Goal: Task Accomplishment & Management: Use online tool/utility

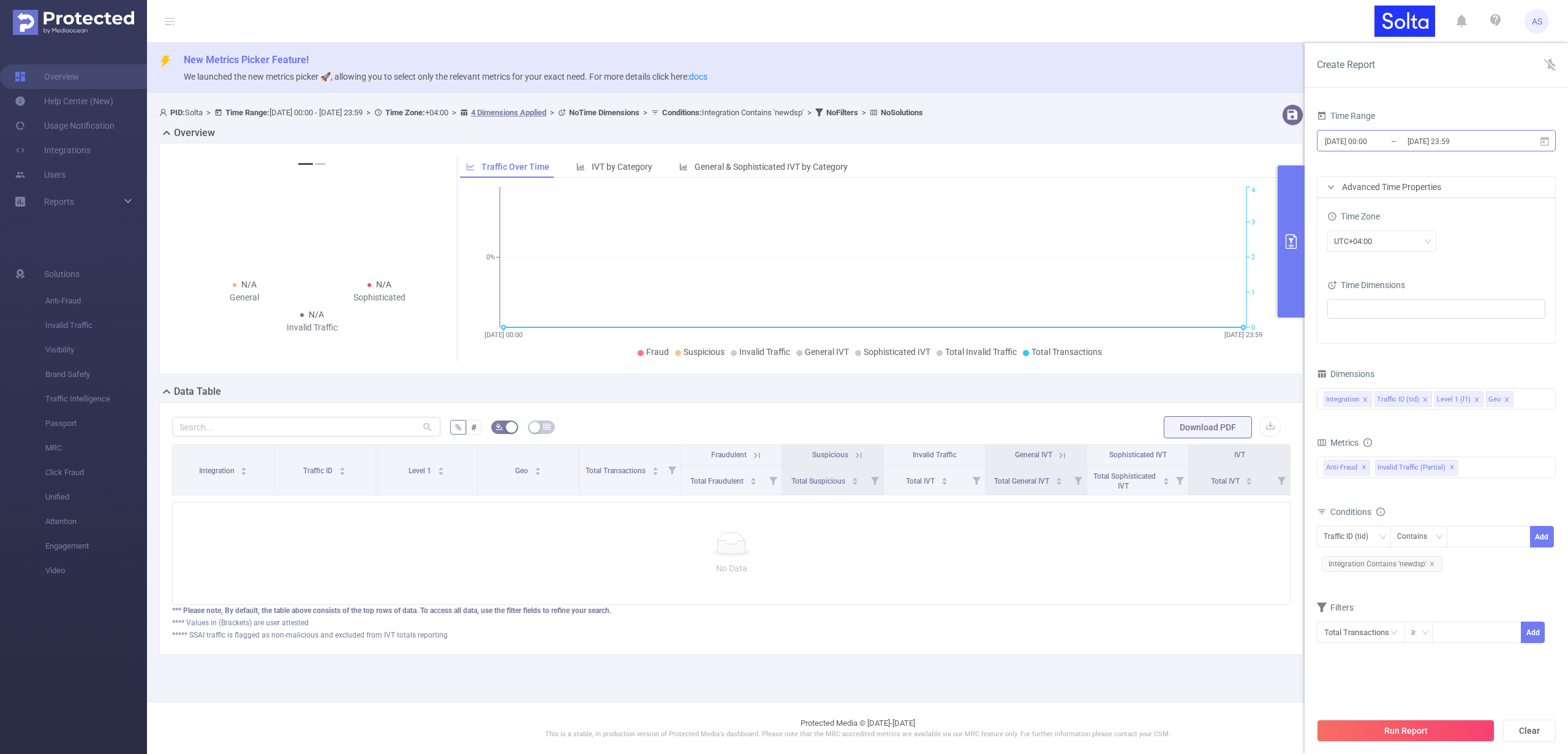
click at [1365, 143] on input "[DATE] 00:00" at bounding box center [1373, 141] width 100 height 17
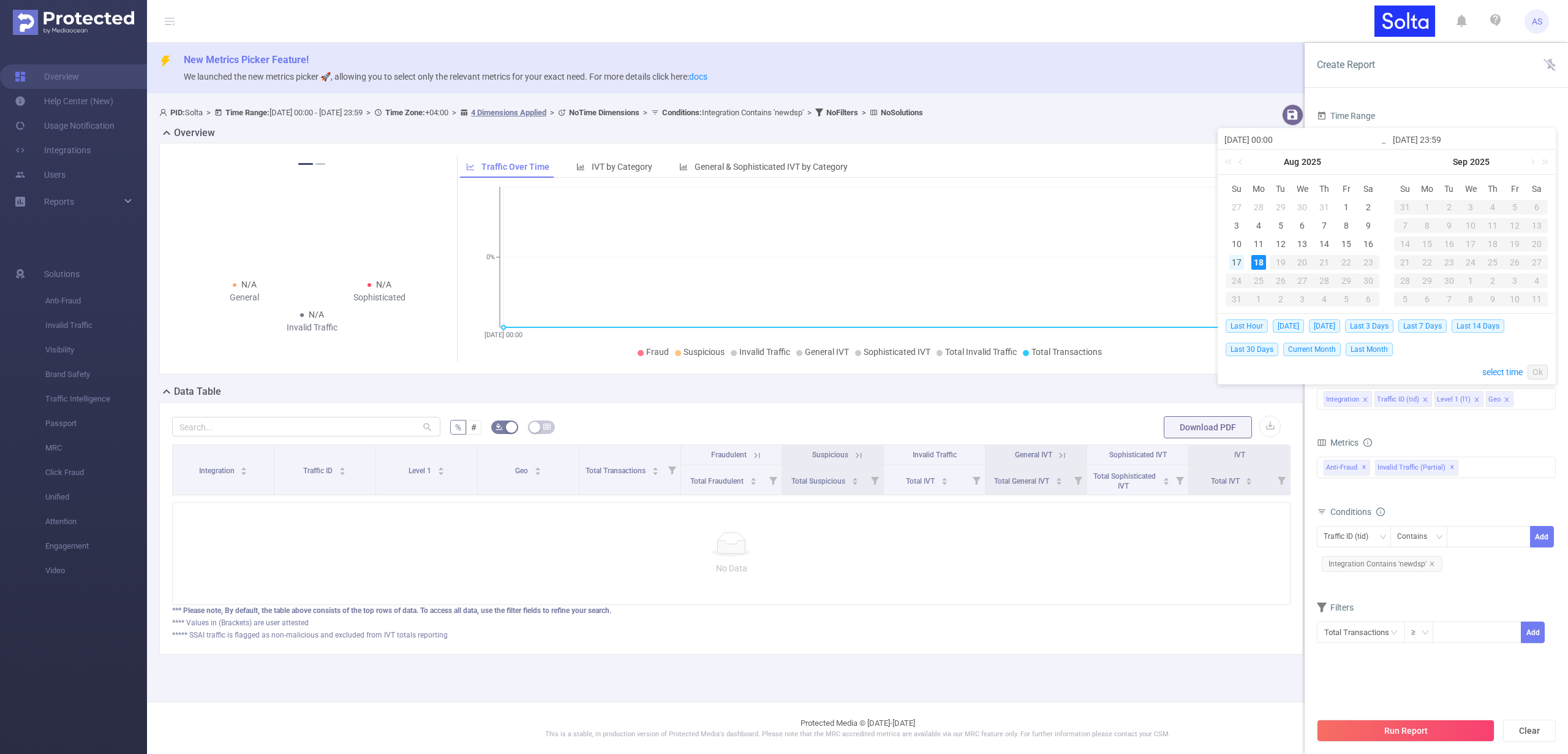
click at [1236, 259] on div "17" at bounding box center [1237, 262] width 15 height 15
click at [1255, 261] on div "18" at bounding box center [1259, 262] width 15 height 15
type input "2025-08-17 00:00"
type input "2025-08-18 22:00"
type input "2025-08-17 00:00"
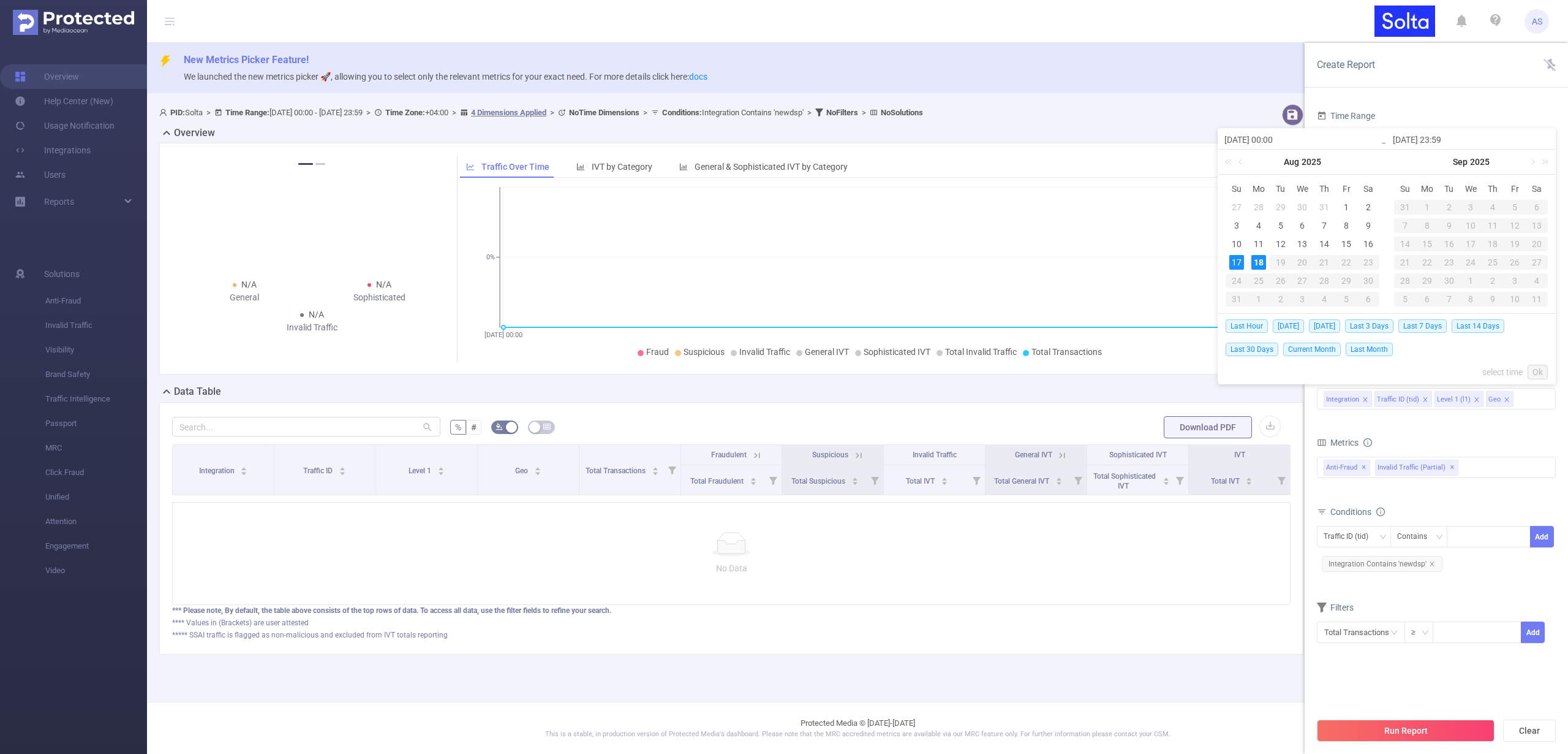
type input "2025-08-18 22:00"
click at [1245, 372] on div "Include today" at bounding box center [1263, 372] width 75 height 23
click at [1240, 372] on button "button" at bounding box center [1234, 372] width 17 height 10
type input "[DATE] 23:59"
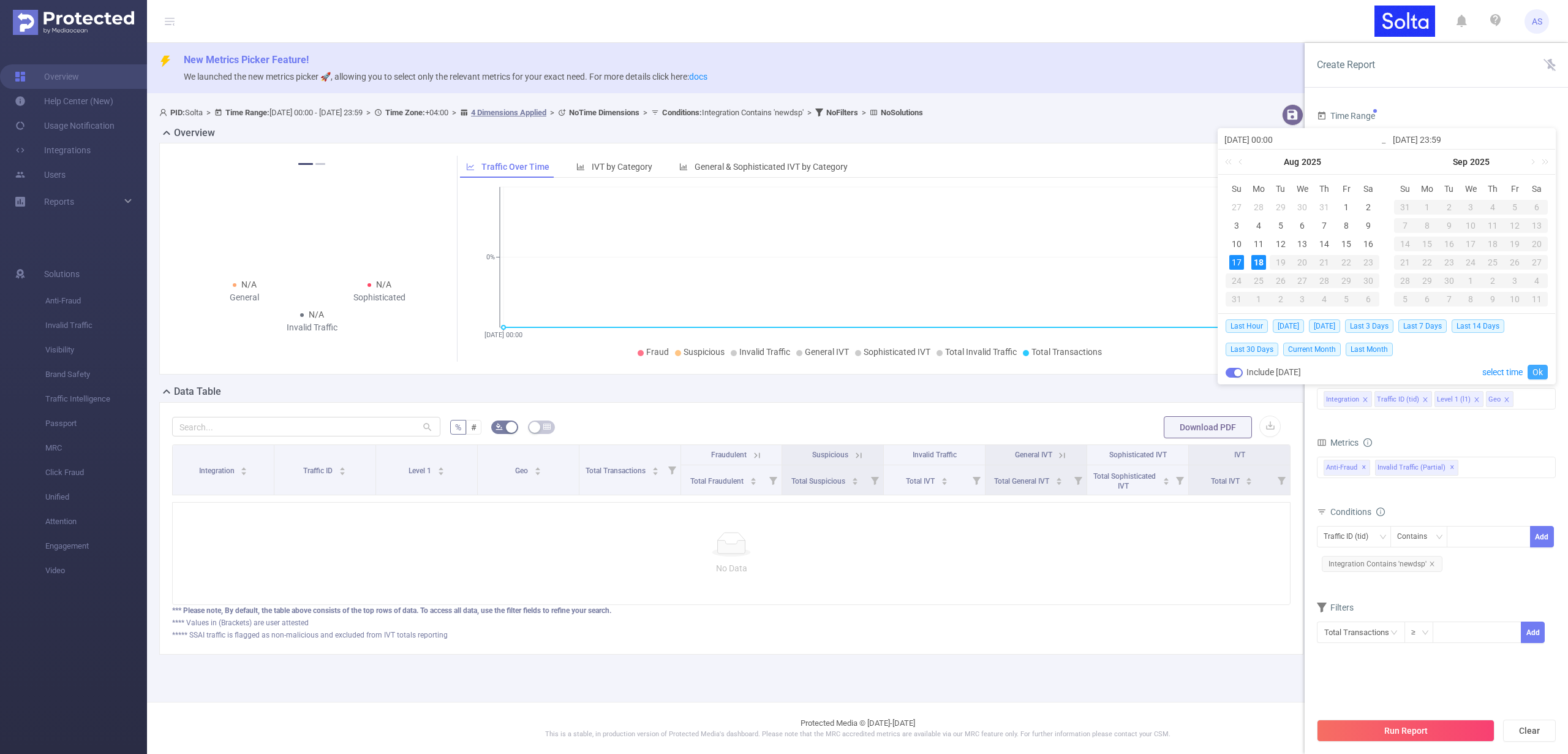
click at [1539, 372] on link "Ok" at bounding box center [1537, 372] width 20 height 15
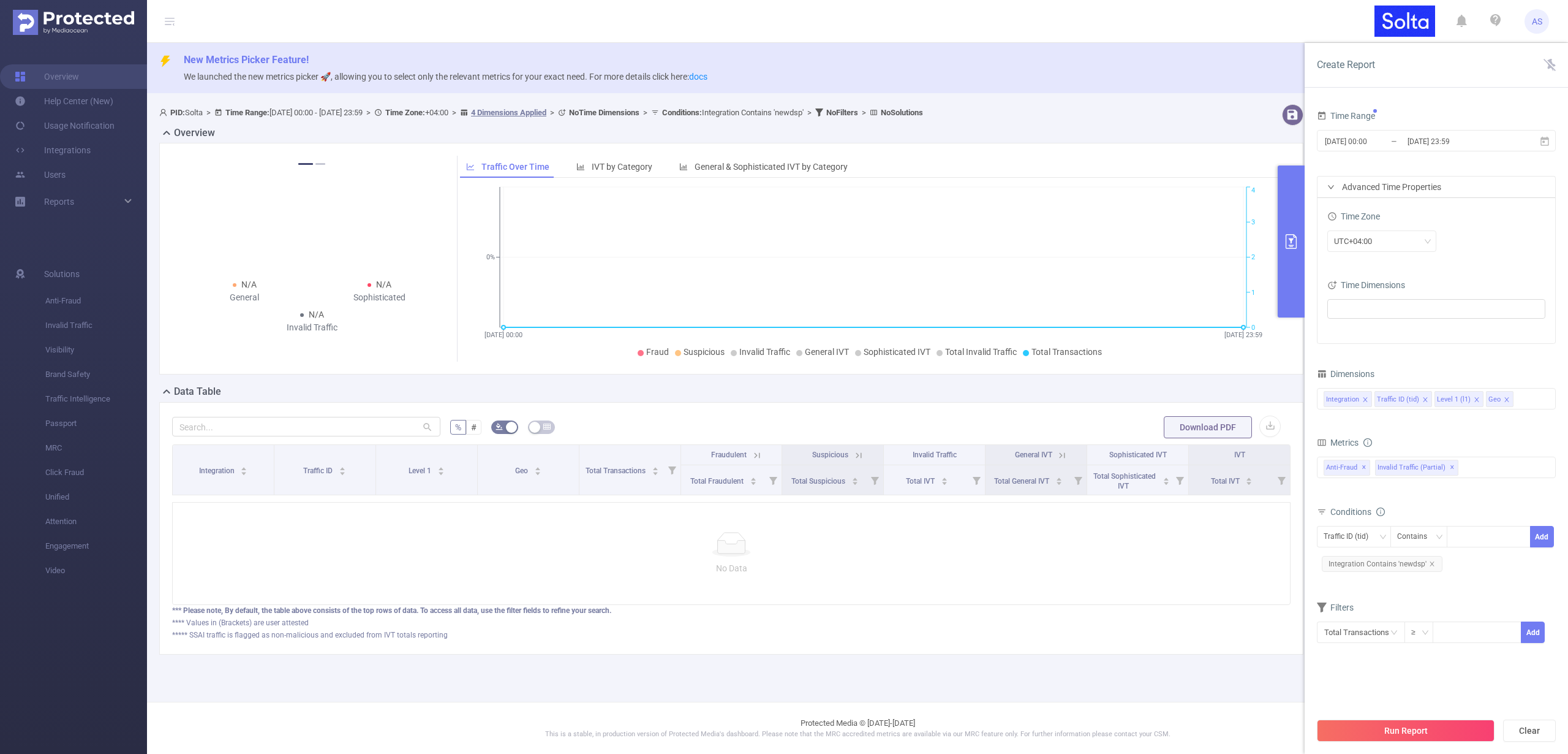
click at [1375, 728] on button "Run Report" at bounding box center [1405, 730] width 177 height 22
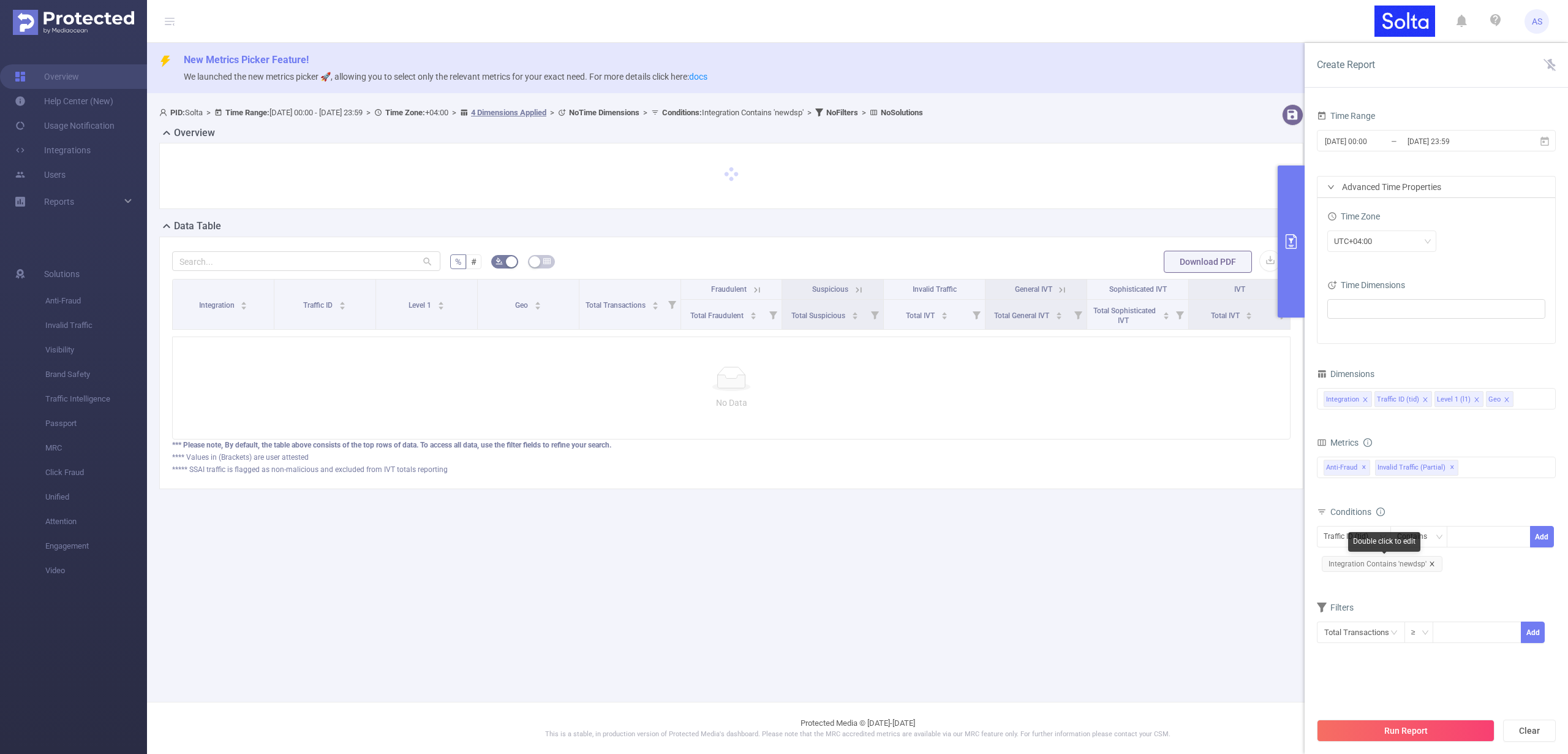
click at [1430, 562] on icon "icon: close" at bounding box center [1431, 563] width 4 height 4
click at [1383, 728] on button "Run Report" at bounding box center [1405, 730] width 177 height 22
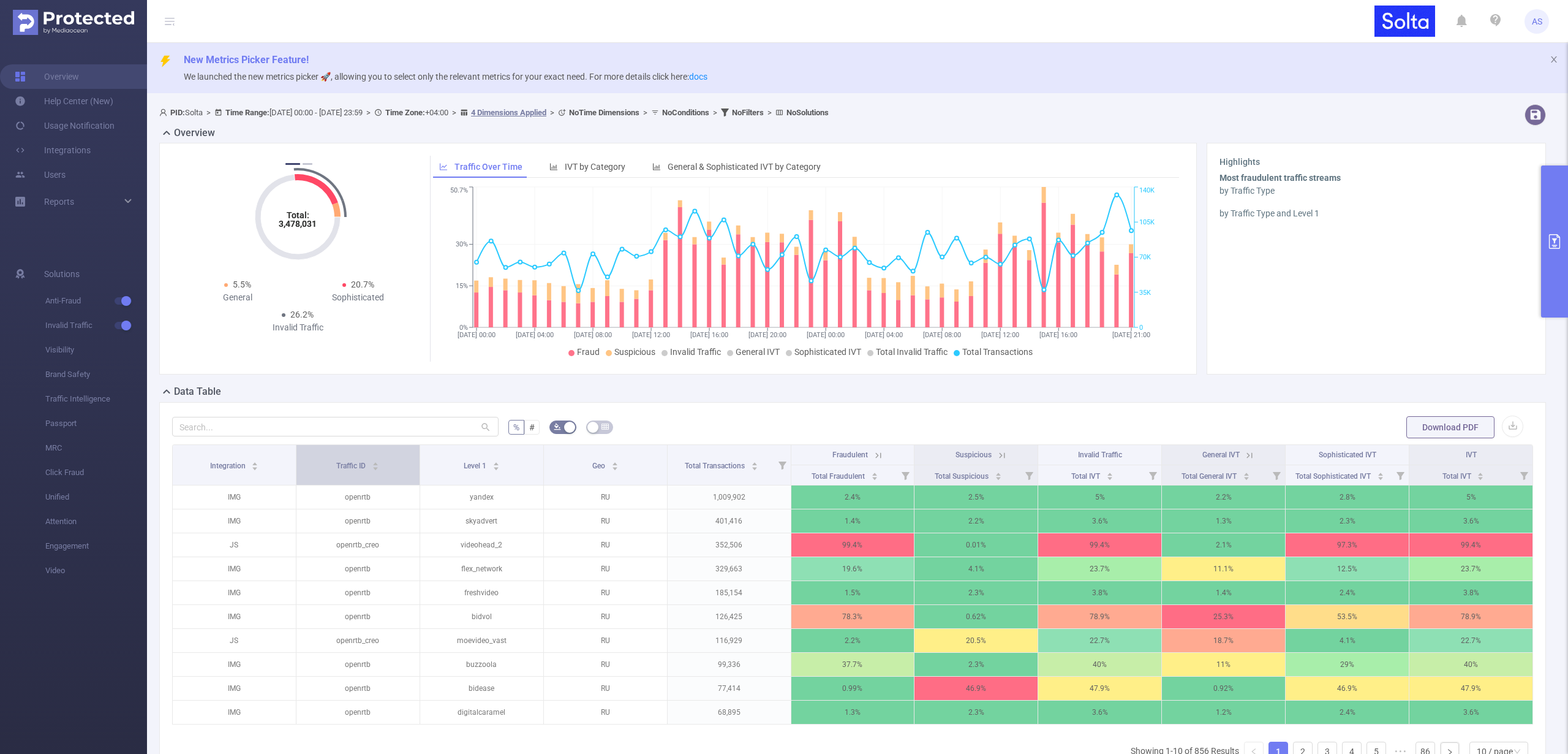
click at [344, 465] on span "Traffic ID" at bounding box center [352, 465] width 32 height 8
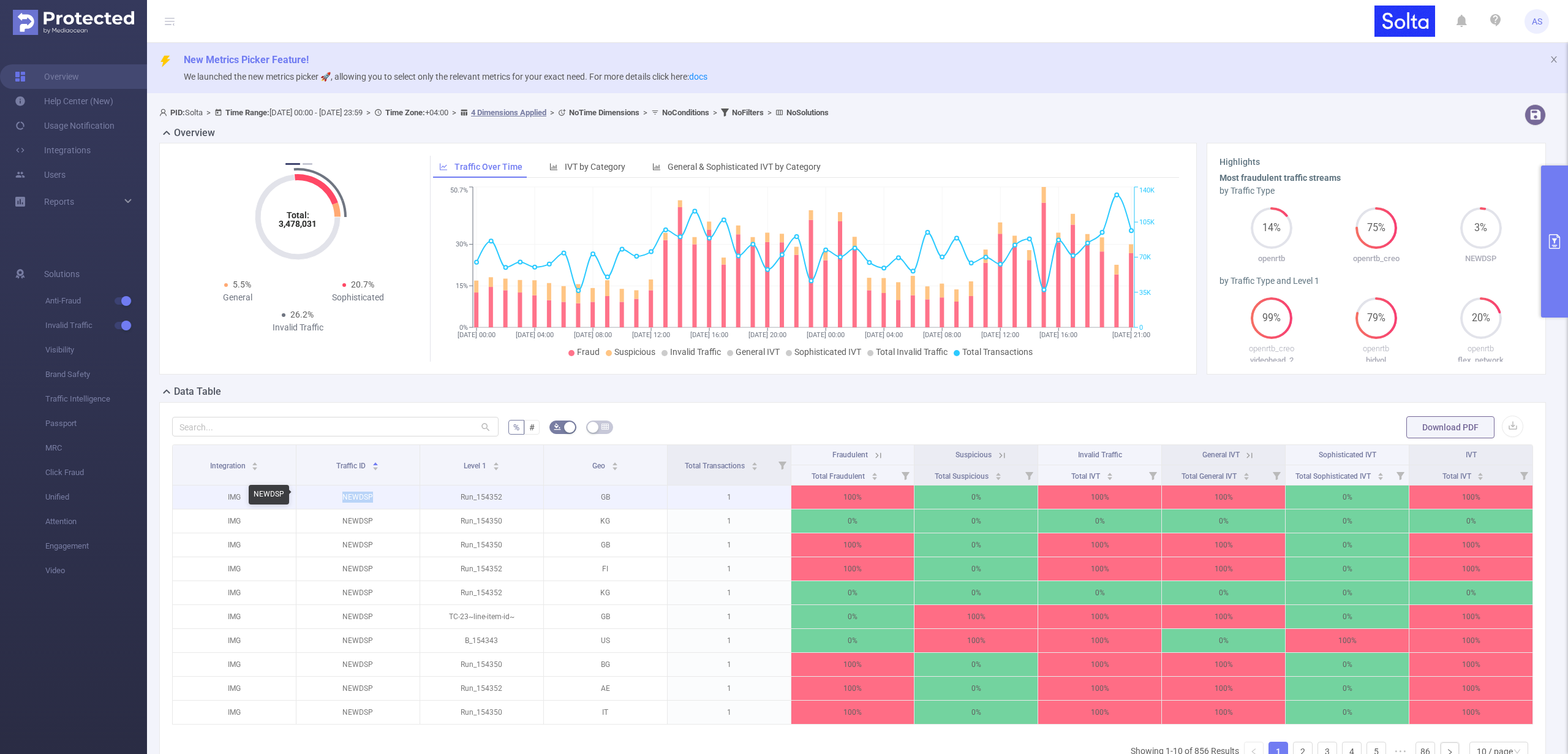
drag, startPoint x: 369, startPoint y: 494, endPoint x: 342, endPoint y: 494, distance: 27.0
click at [342, 494] on p "NEWDSP" at bounding box center [358, 497] width 123 height 23
copy p "NEWDSP"
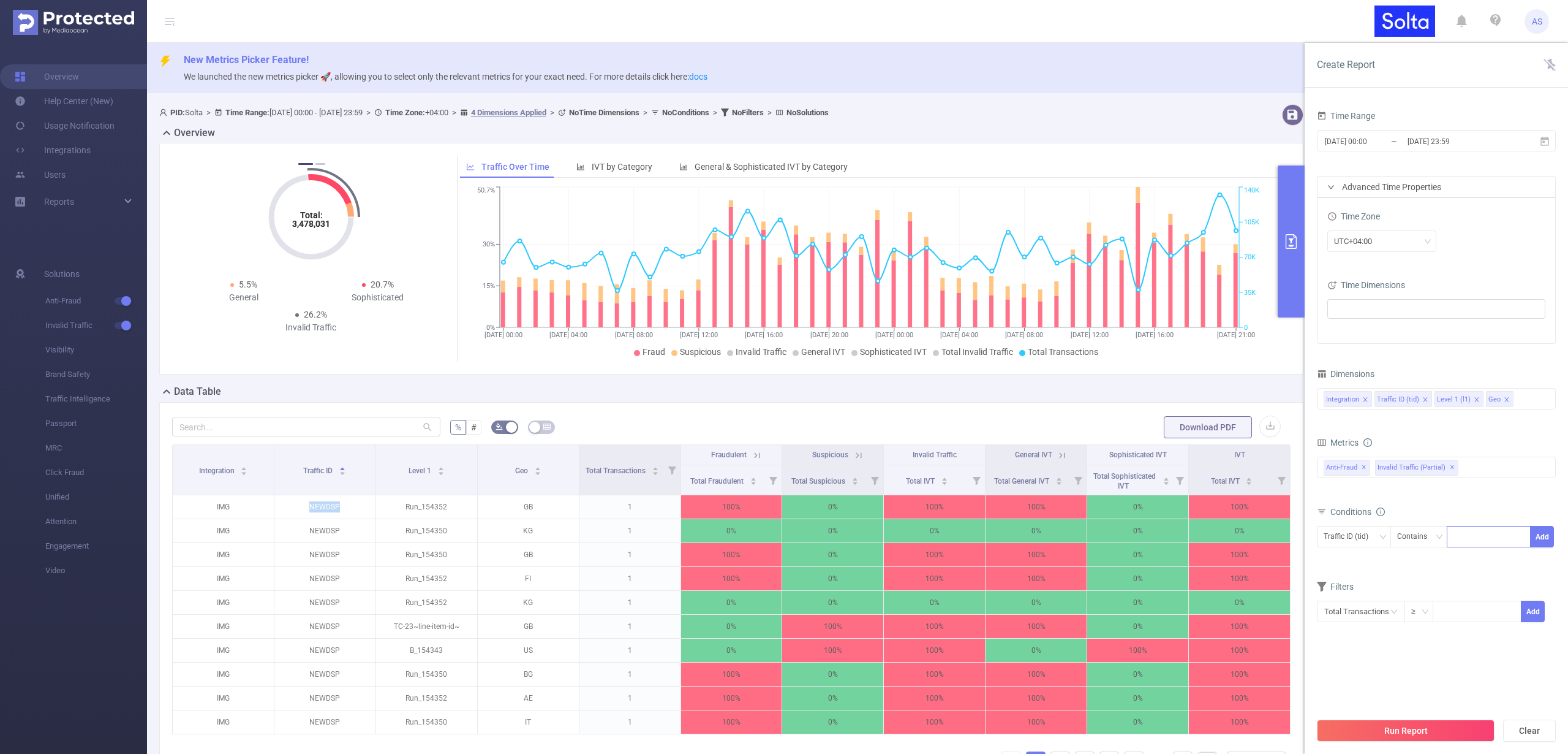
click at [1475, 532] on div at bounding box center [1488, 537] width 70 height 20
paste input "NEWDSP"
type input "NEWDSP"
click at [1541, 535] on button "Add" at bounding box center [1541, 537] width 24 height 22
click at [1390, 726] on button "Run Report" at bounding box center [1405, 730] width 177 height 22
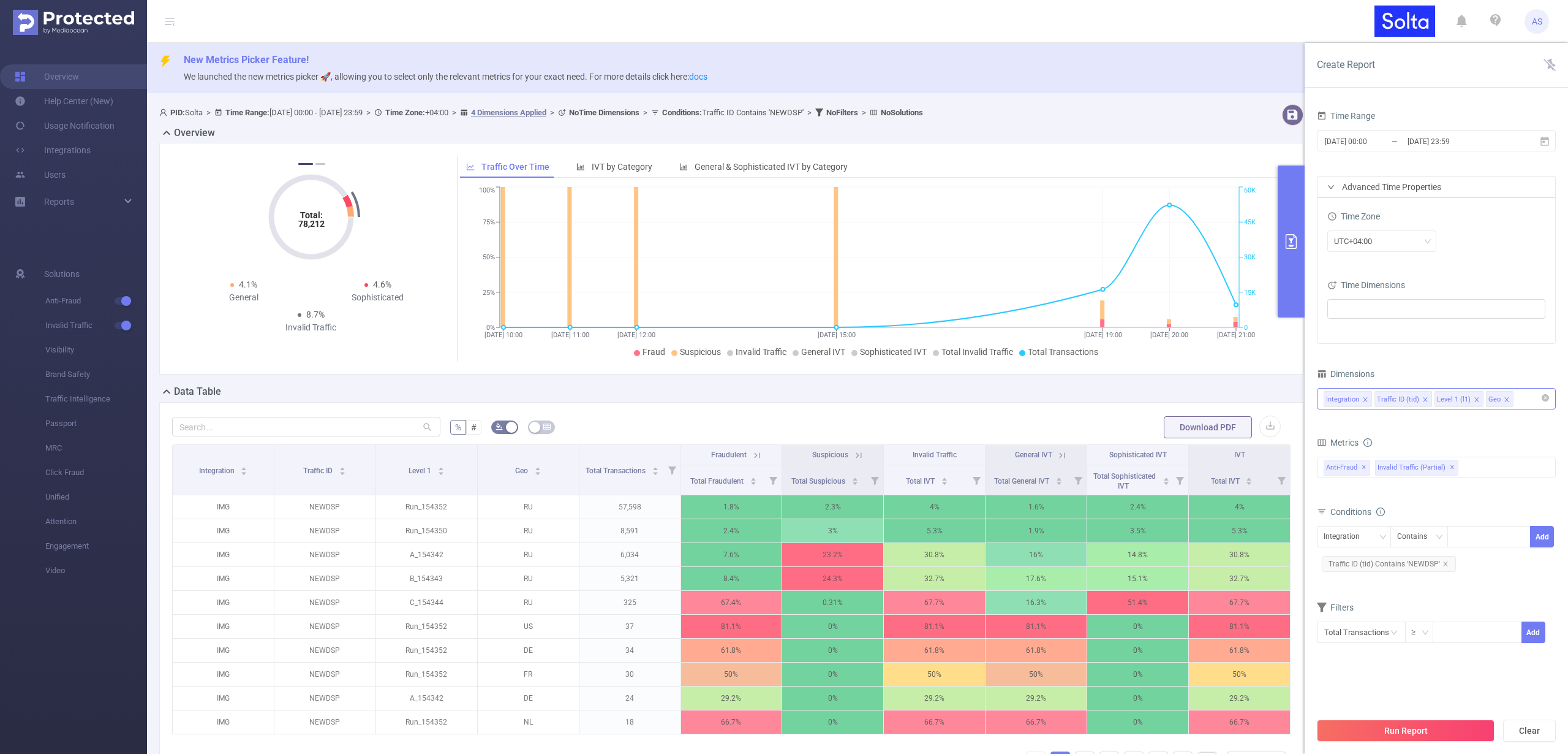
click at [1504, 399] on icon "icon: close" at bounding box center [1506, 399] width 4 height 4
click at [1405, 726] on button "Run Report" at bounding box center [1405, 730] width 177 height 22
